Goal: Task Accomplishment & Management: Manage account settings

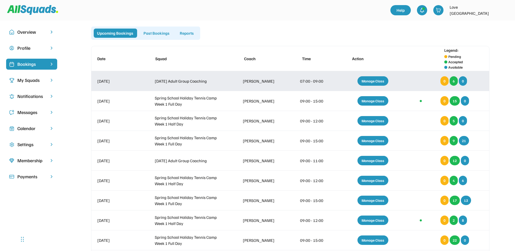
drag, startPoint x: 369, startPoint y: 81, endPoint x: 325, endPoint y: 83, distance: 43.4
click at [369, 81] on div "Manage Class" at bounding box center [372, 80] width 31 height 9
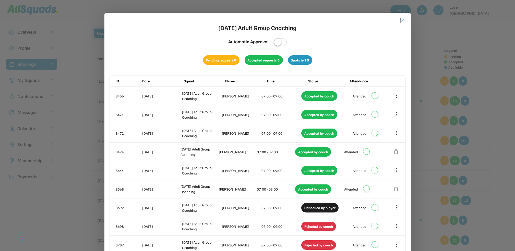
click at [402, 20] on button "close" at bounding box center [402, 20] width 5 height 5
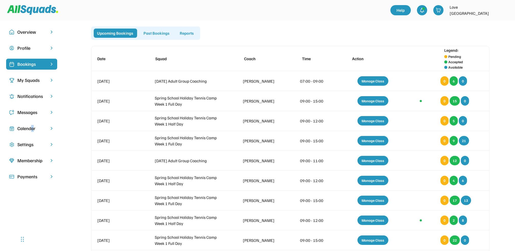
click at [33, 129] on div "Calendar" at bounding box center [31, 128] width 29 height 7
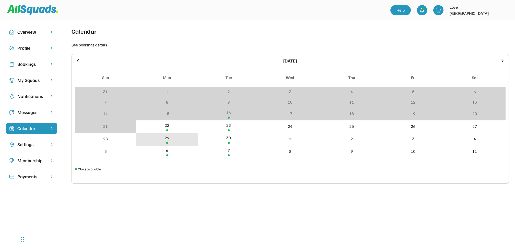
click at [167, 139] on div "29" at bounding box center [167, 138] width 5 height 6
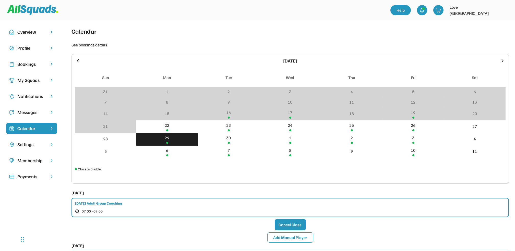
scroll to position [34, 0]
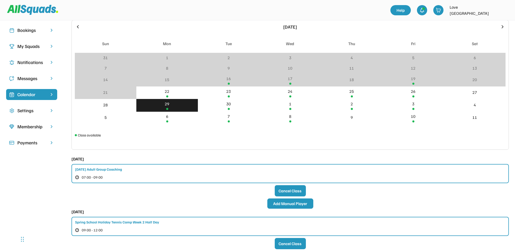
click at [273, 203] on button "Add Manual Player" at bounding box center [290, 204] width 46 height 10
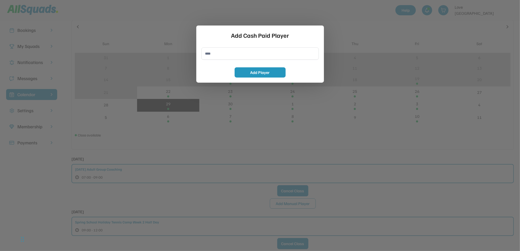
click at [216, 54] on input "input" at bounding box center [259, 53] width 117 height 12
type input "**********"
click at [260, 73] on button "Add Player" at bounding box center [260, 72] width 51 height 10
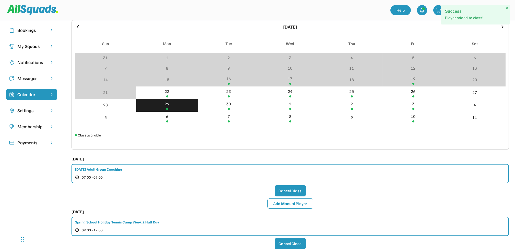
click at [39, 30] on div "Bookings" at bounding box center [31, 30] width 29 height 7
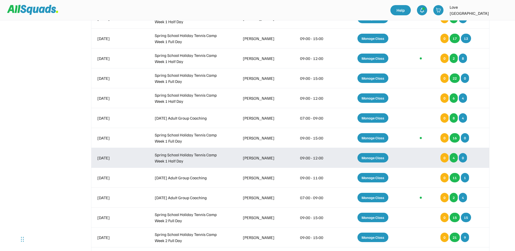
scroll to position [204, 0]
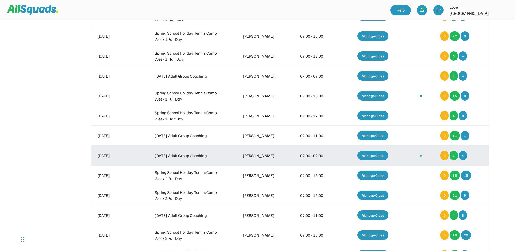
click at [367, 154] on div "Manage Class" at bounding box center [372, 155] width 31 height 9
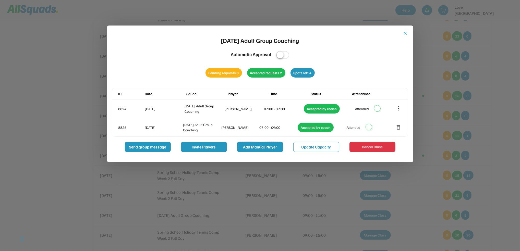
click at [254, 147] on button "Add Manual Player" at bounding box center [260, 147] width 46 height 10
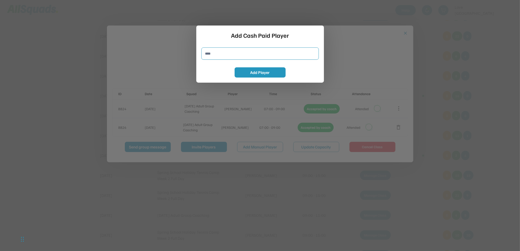
click at [218, 56] on input "input" at bounding box center [259, 53] width 117 height 12
type input "**********"
click at [256, 69] on button "Add Player" at bounding box center [260, 72] width 51 height 10
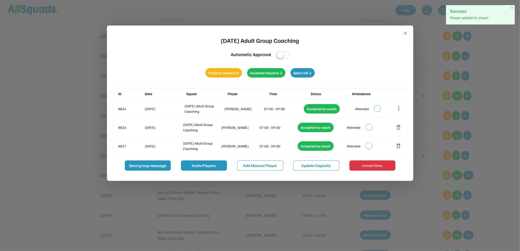
drag, startPoint x: 405, startPoint y: 33, endPoint x: 402, endPoint y: 37, distance: 5.4
click at [406, 33] on button "close" at bounding box center [405, 33] width 5 height 5
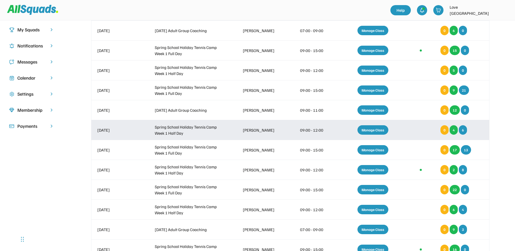
scroll to position [34, 0]
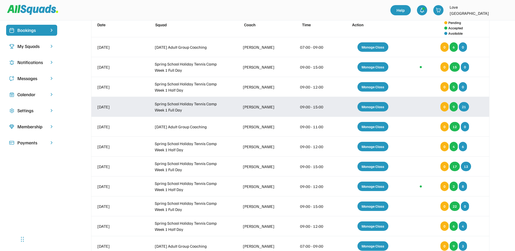
click at [377, 105] on div "Manage Class" at bounding box center [372, 106] width 31 height 9
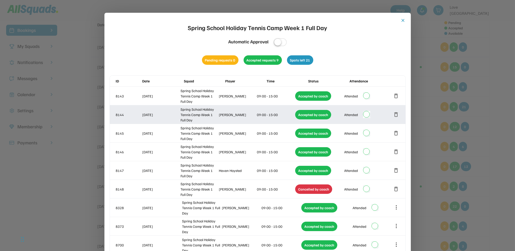
scroll to position [204, 0]
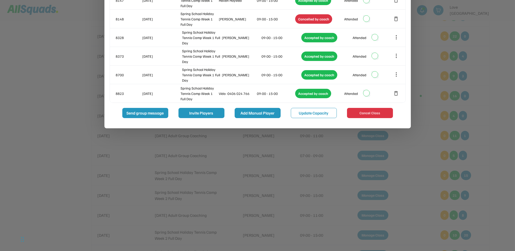
click at [264, 114] on button "Add Manual Player" at bounding box center [258, 113] width 46 height 10
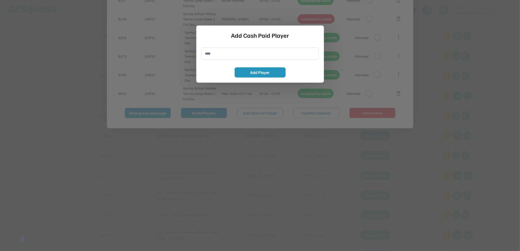
click at [209, 55] on input "input" at bounding box center [259, 53] width 117 height 12
type input "**********"
click at [242, 73] on button "Add Player" at bounding box center [260, 72] width 51 height 10
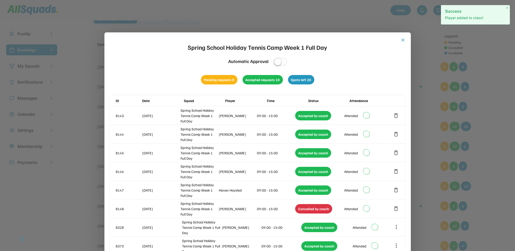
scroll to position [0, 0]
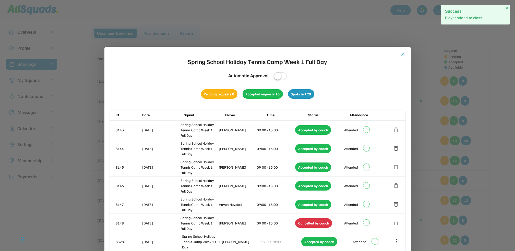
click at [405, 54] on button "close" at bounding box center [402, 54] width 5 height 5
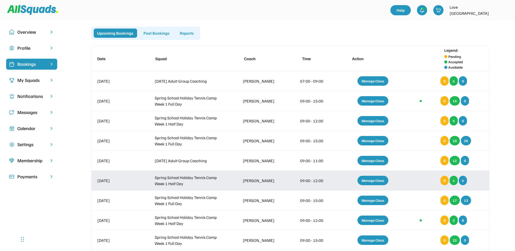
click at [377, 182] on div "Manage Class" at bounding box center [372, 180] width 31 height 9
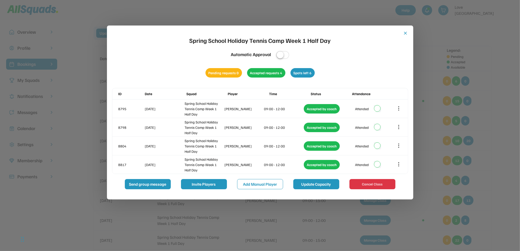
click at [311, 186] on button "Update Capacity" at bounding box center [316, 184] width 46 height 10
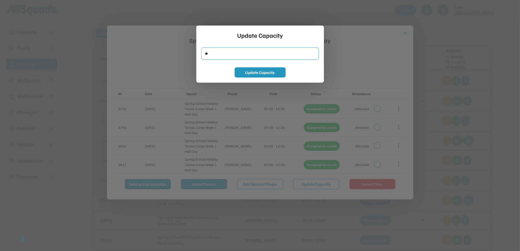
drag, startPoint x: 224, startPoint y: 54, endPoint x: 203, endPoint y: 54, distance: 21.2
click at [203, 54] on input "input" at bounding box center [259, 53] width 117 height 12
type input "*"
click at [246, 70] on button "Update Capacity" at bounding box center [260, 72] width 51 height 10
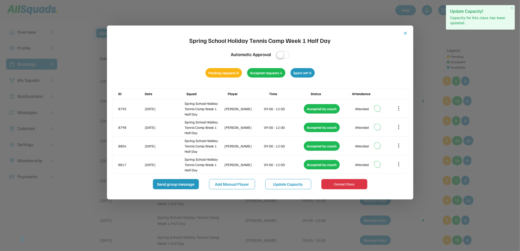
click at [406, 32] on button "close" at bounding box center [405, 33] width 5 height 5
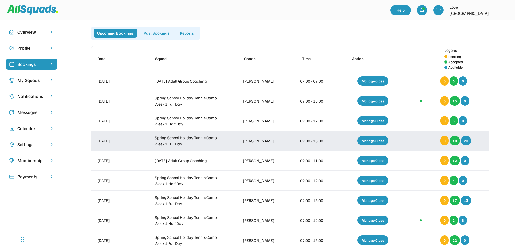
click at [366, 142] on div "Manage Class" at bounding box center [372, 140] width 31 height 9
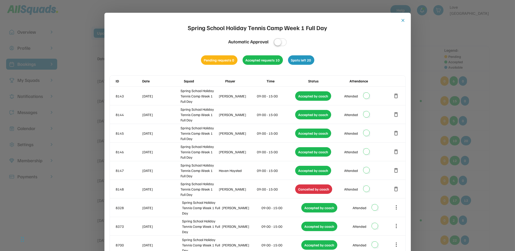
click at [402, 20] on button "close" at bounding box center [402, 20] width 5 height 5
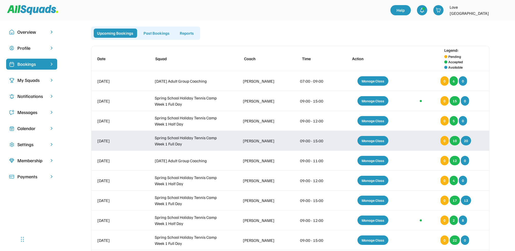
click at [377, 140] on div "Manage Class" at bounding box center [372, 140] width 31 height 9
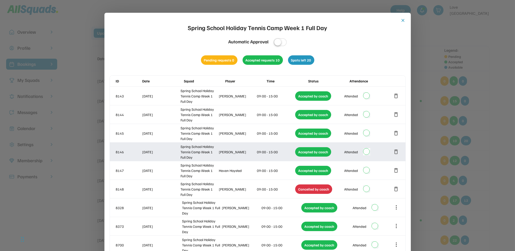
scroll to position [102, 0]
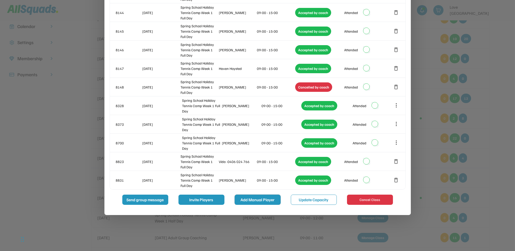
click at [253, 201] on button "Add Manual Player" at bounding box center [258, 200] width 46 height 10
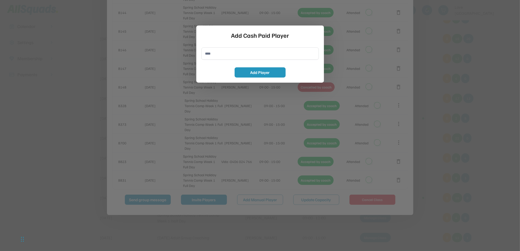
click at [499, 82] on div at bounding box center [260, 125] width 520 height 251
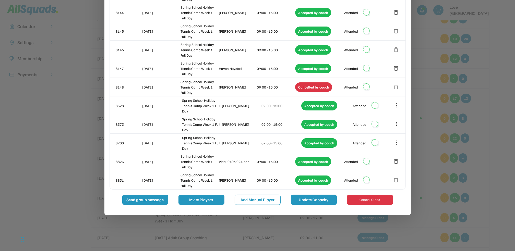
click at [310, 201] on button "Update Capacity" at bounding box center [314, 200] width 46 height 10
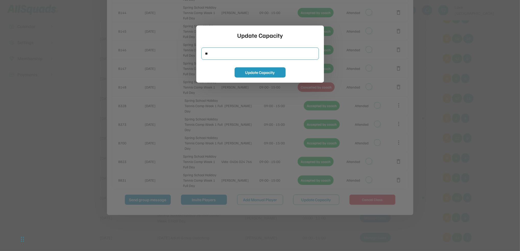
drag, startPoint x: 213, startPoint y: 55, endPoint x: 201, endPoint y: 55, distance: 11.7
click at [201, 55] on input "input" at bounding box center [259, 53] width 117 height 12
type input "**"
click at [268, 73] on button "Update Capacity" at bounding box center [260, 72] width 51 height 10
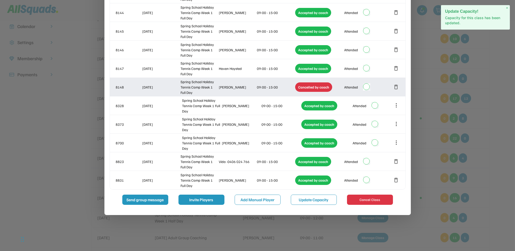
scroll to position [0, 0]
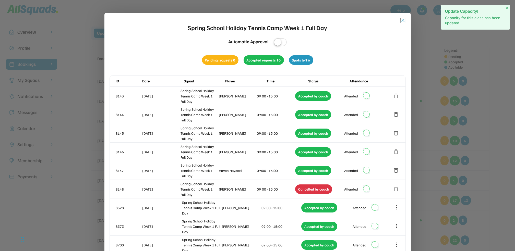
click at [402, 20] on button "close" at bounding box center [402, 20] width 5 height 5
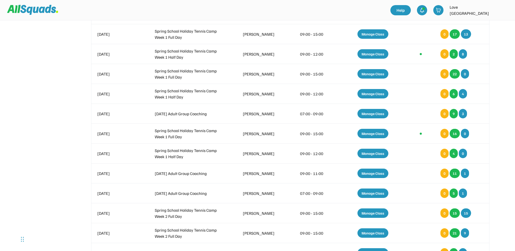
scroll to position [170, 0]
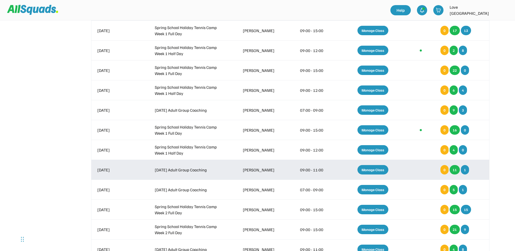
click at [370, 168] on div "Manage Class" at bounding box center [372, 169] width 31 height 9
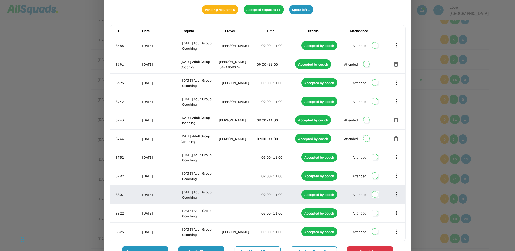
scroll to position [306, 0]
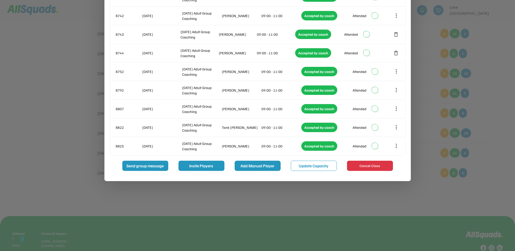
click at [267, 164] on button "Add Manual Player" at bounding box center [258, 166] width 46 height 10
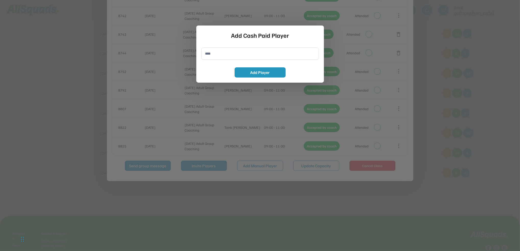
click at [224, 55] on input "input" at bounding box center [259, 53] width 117 height 12
type input "**********"
click at [255, 77] on button "Add Player" at bounding box center [260, 72] width 51 height 10
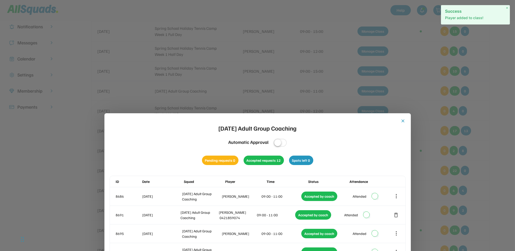
scroll to position [68, 0]
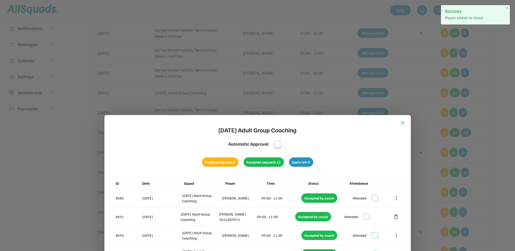
click at [401, 122] on button "close" at bounding box center [402, 122] width 5 height 5
